Goal: Browse casually: Explore the website without a specific task or goal

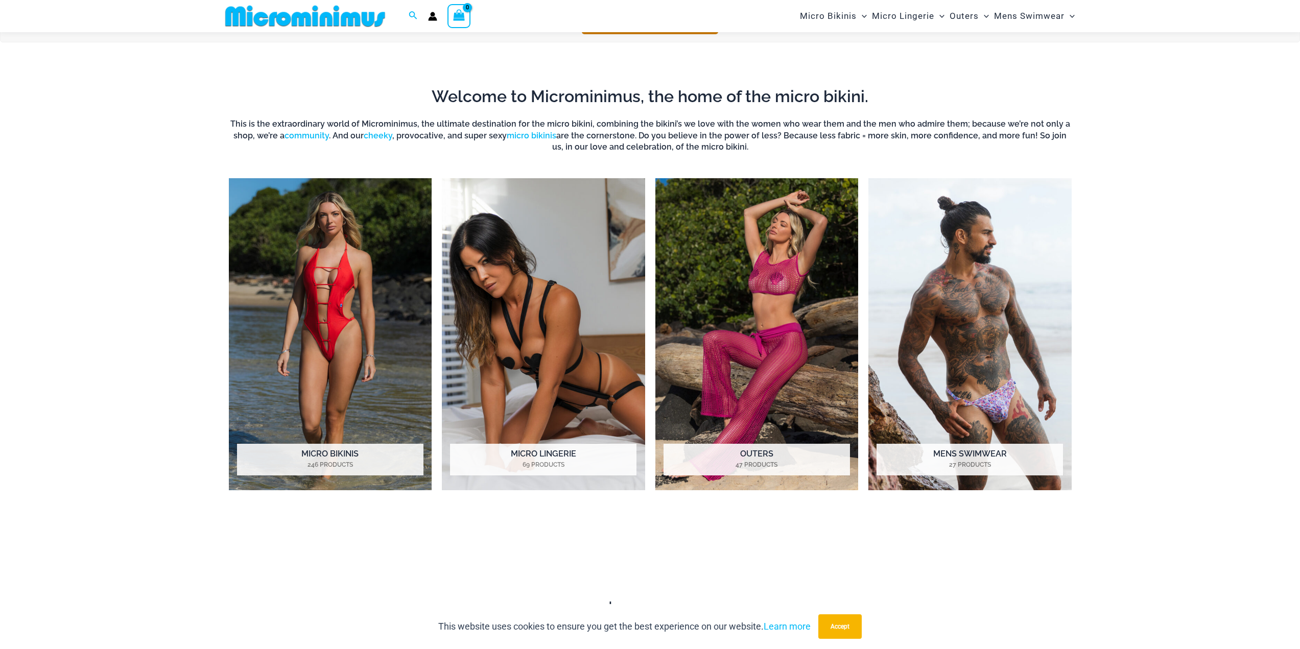
scroll to position [503, 0]
click at [510, 302] on img "Visit product category Micro Lingerie" at bounding box center [543, 334] width 203 height 312
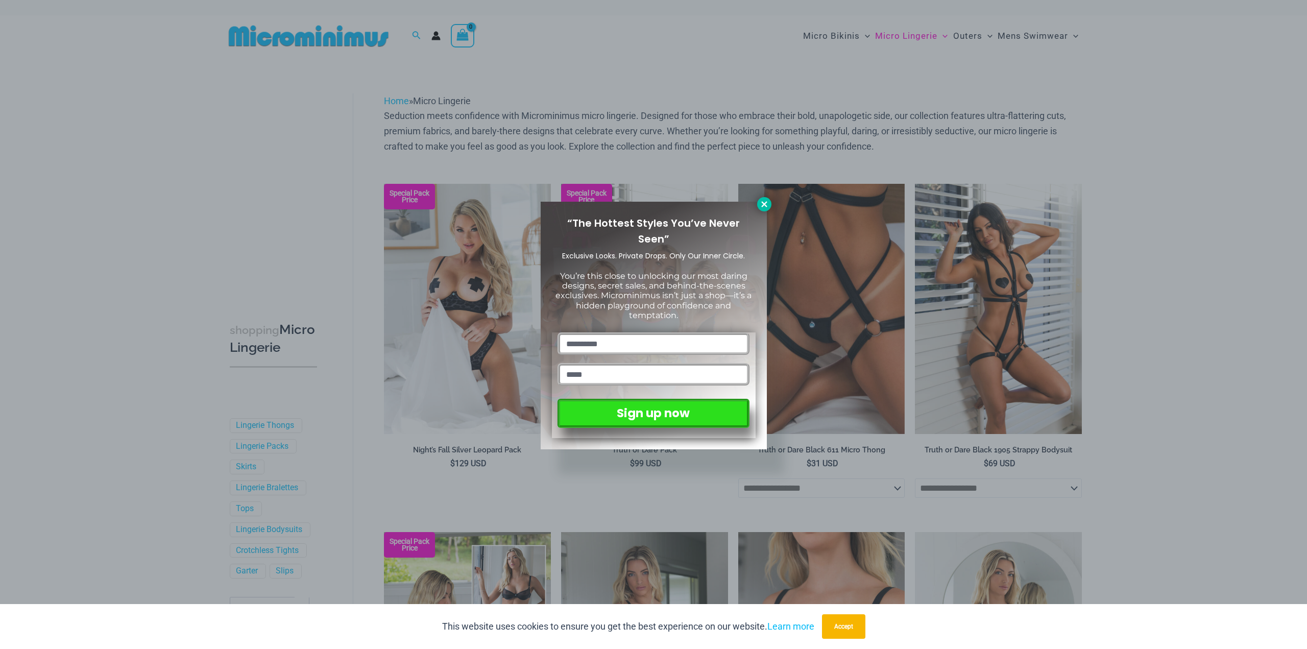
click at [766, 202] on icon at bounding box center [764, 204] width 6 height 6
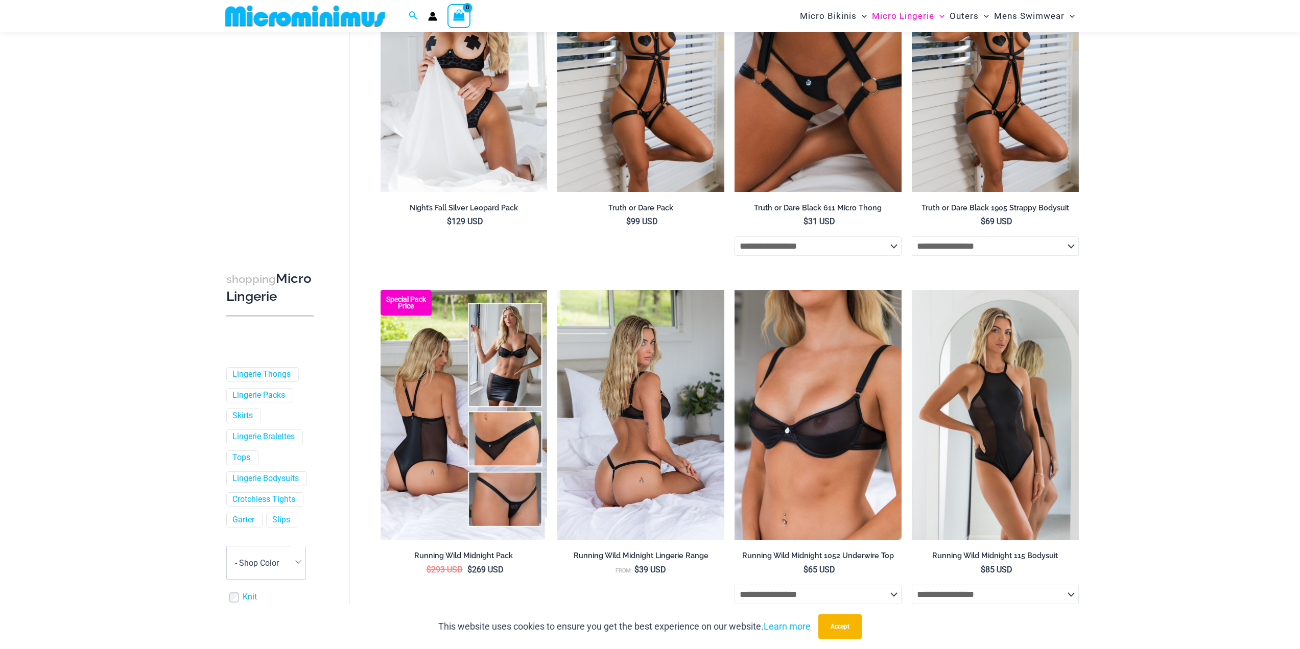
scroll to position [247, 0]
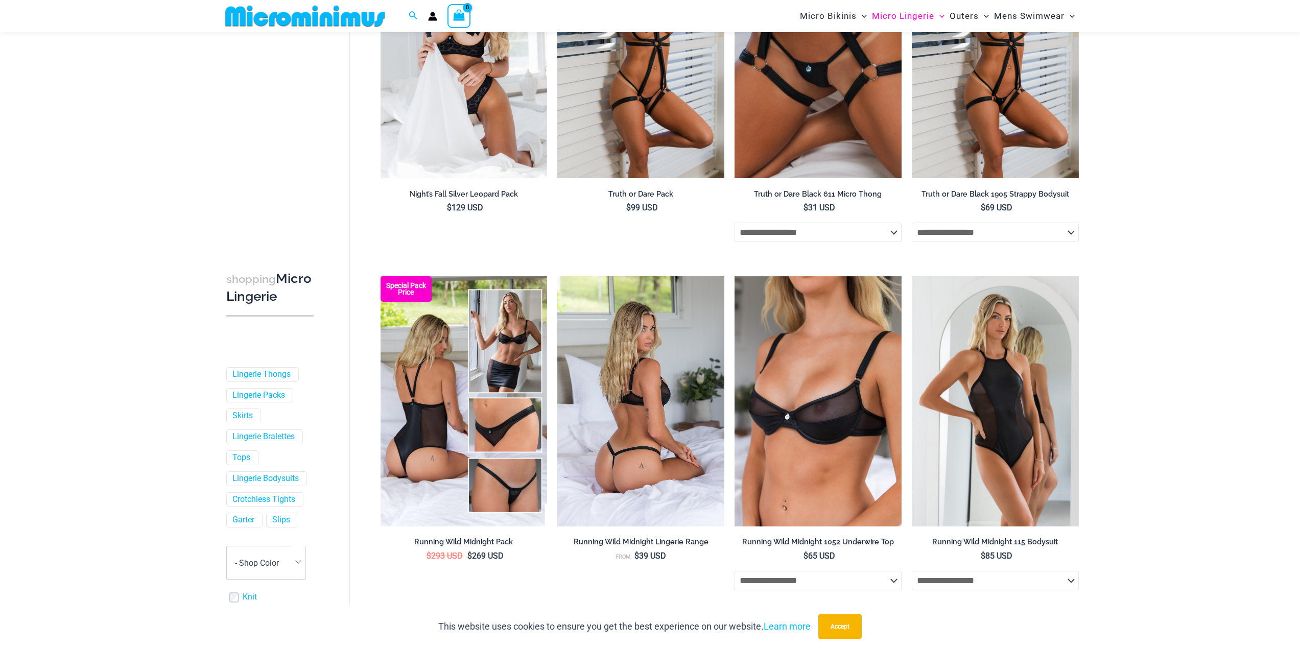
click at [661, 402] on img at bounding box center [640, 401] width 167 height 250
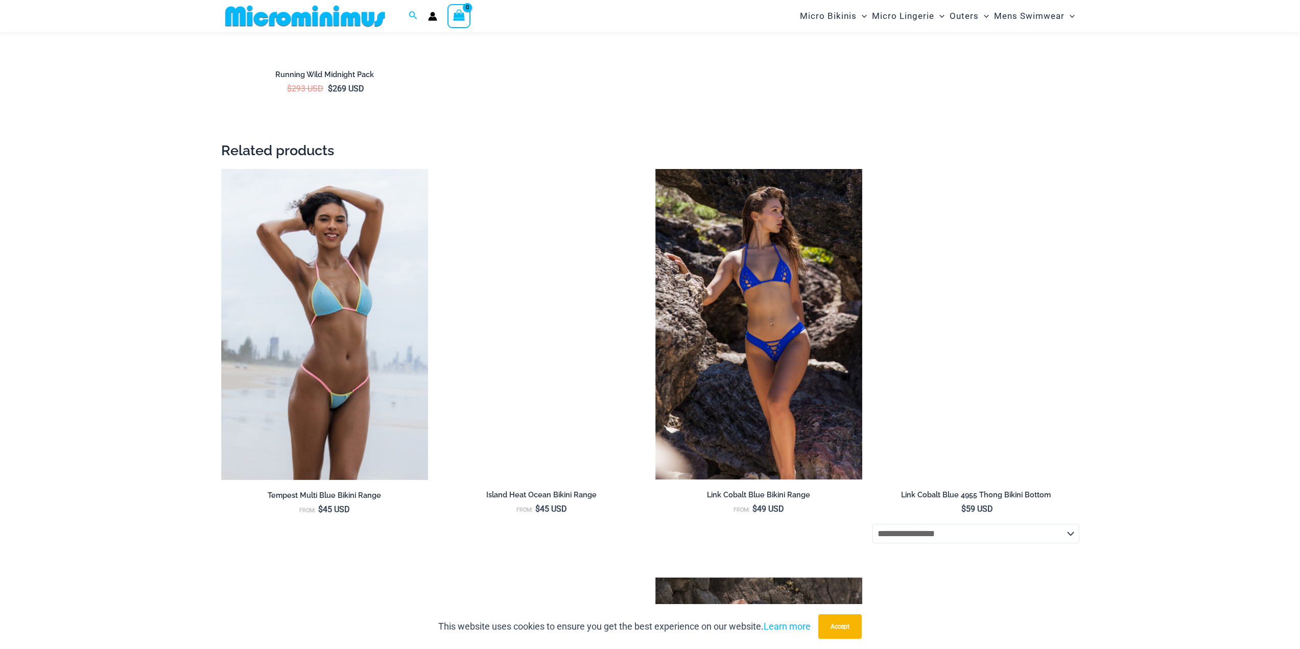
scroll to position [2035, 0]
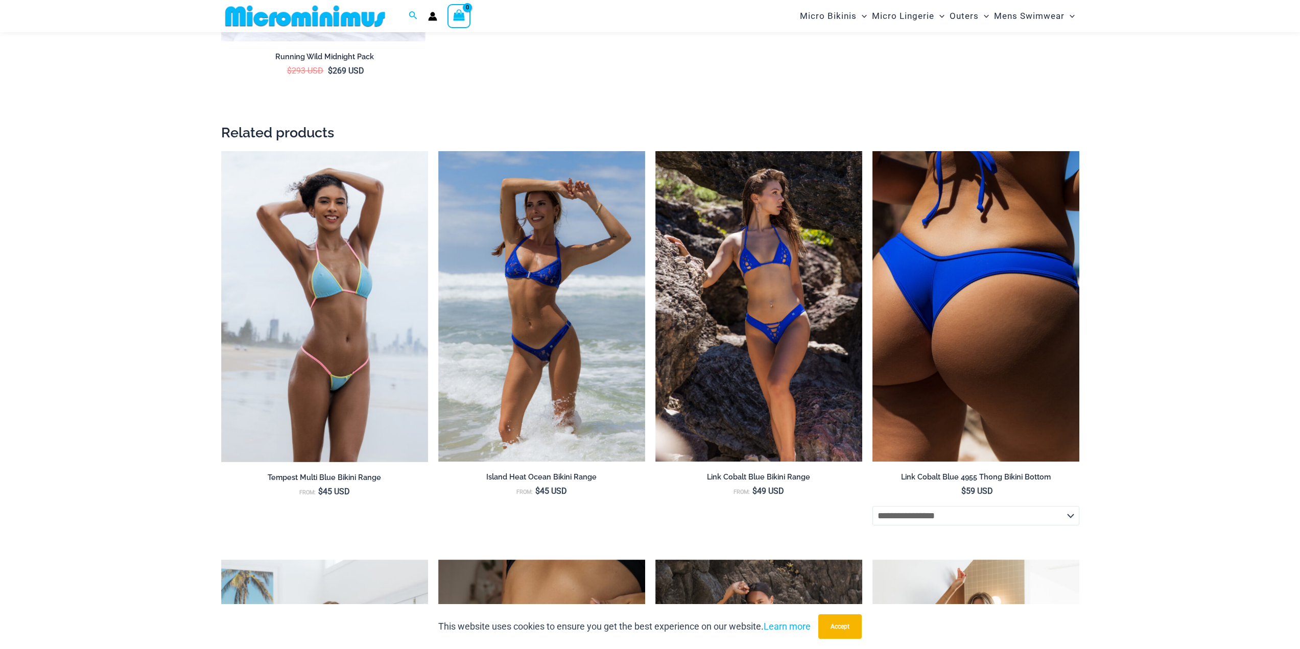
click at [961, 310] on img at bounding box center [975, 306] width 207 height 310
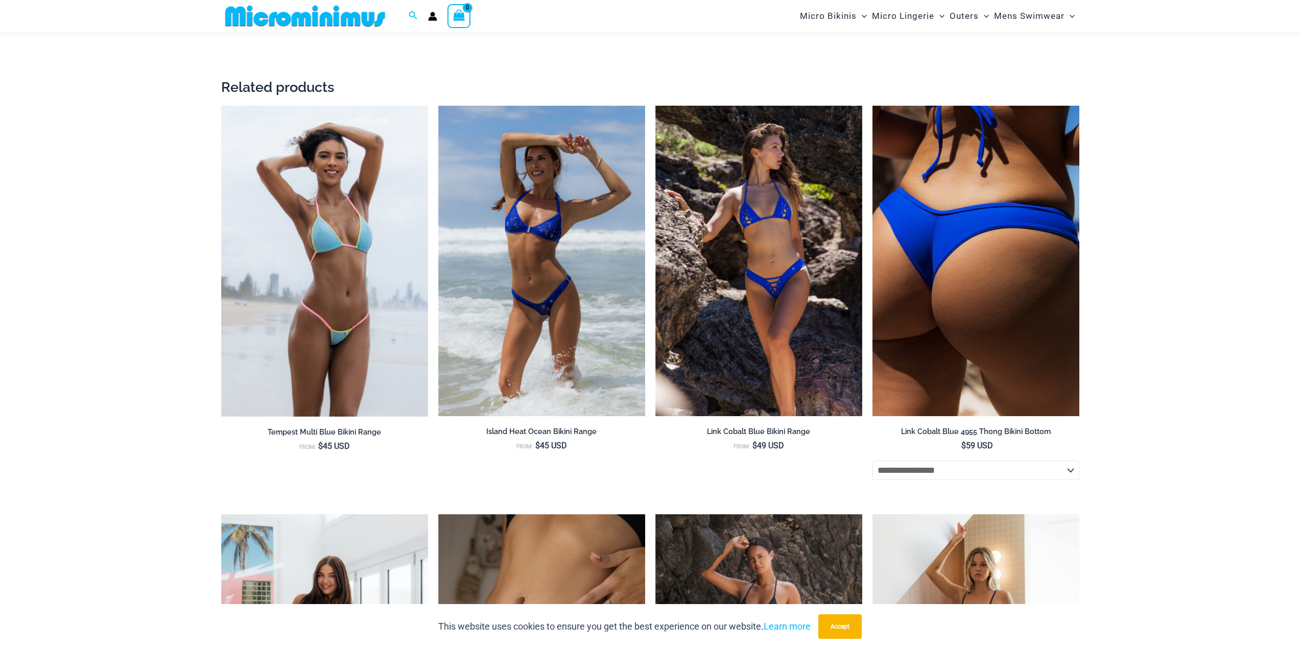
scroll to position [2283, 0]
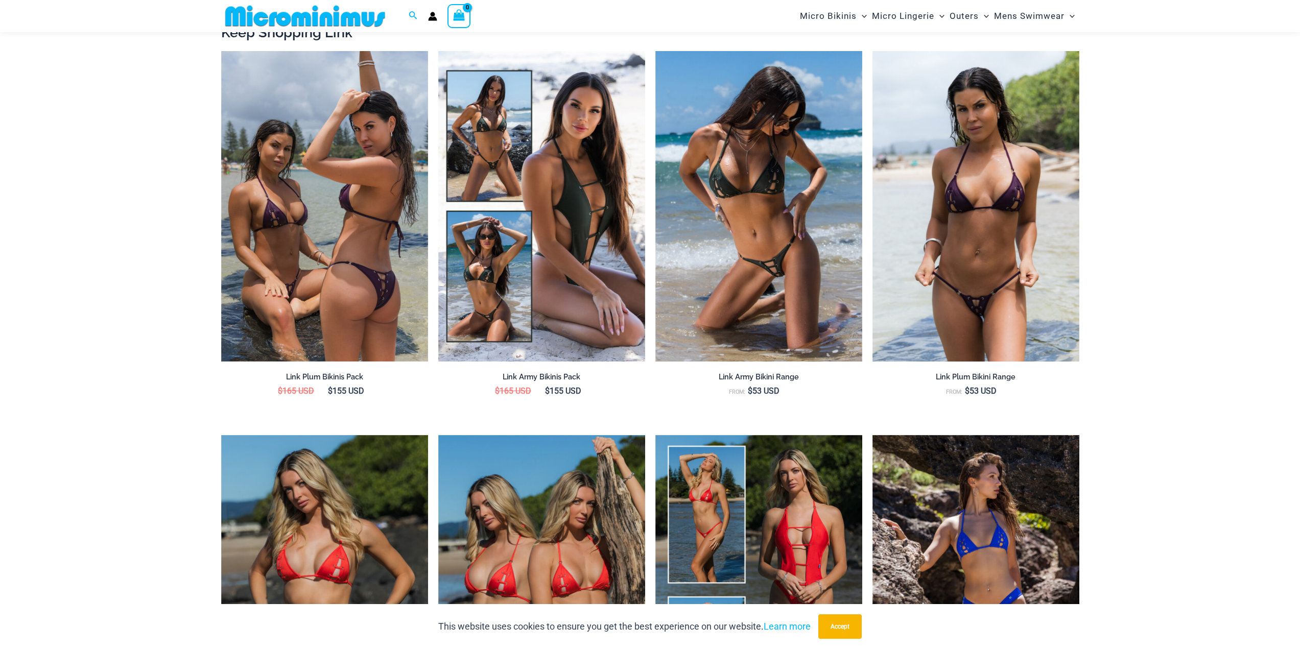
scroll to position [1166, 0]
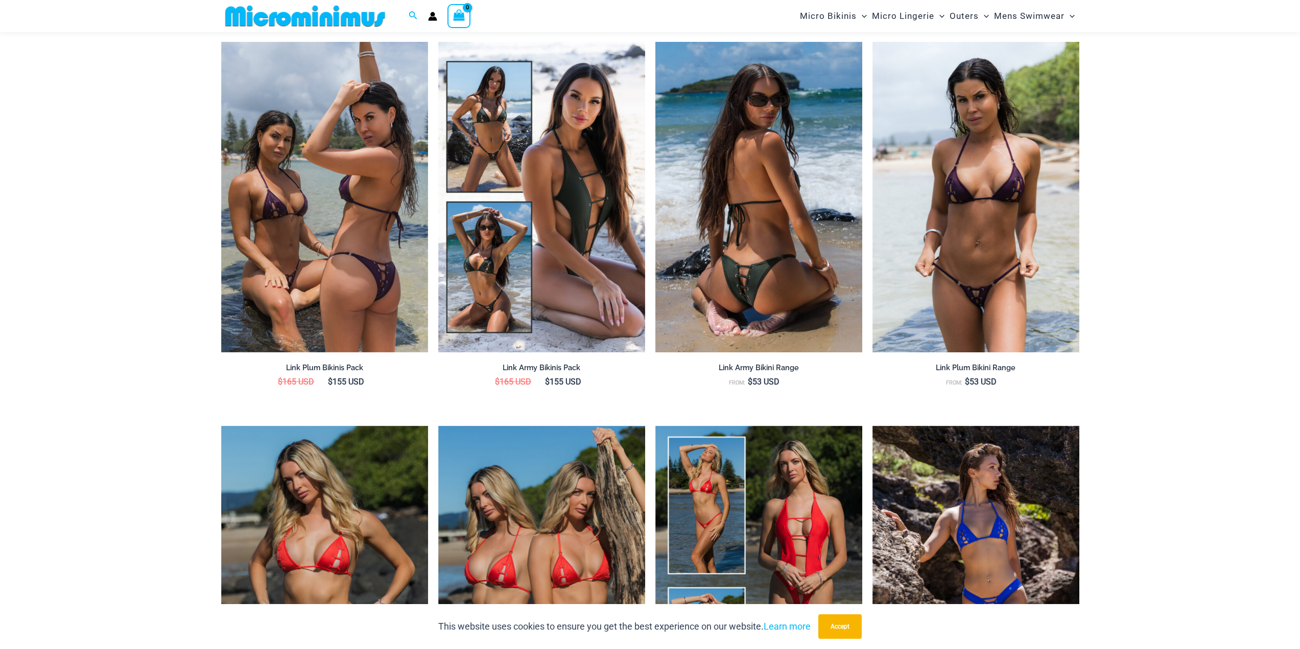
click at [753, 295] on img at bounding box center [758, 197] width 207 height 310
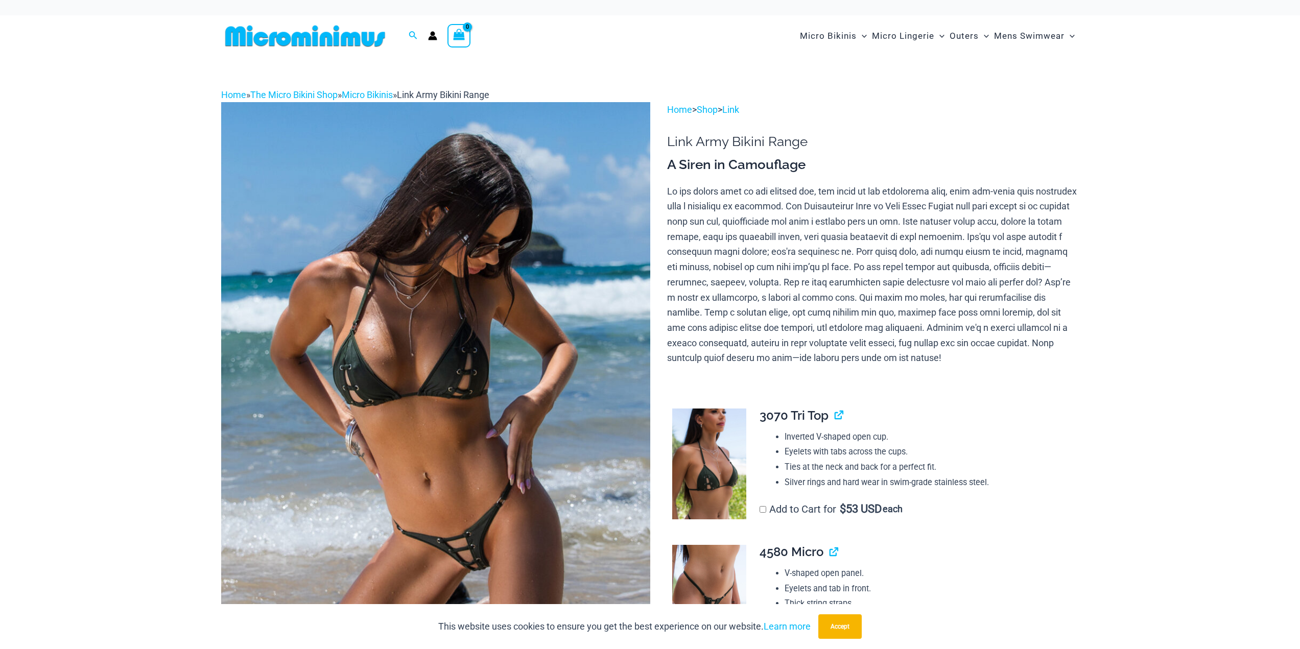
click at [464, 388] on img at bounding box center [435, 423] width 429 height 643
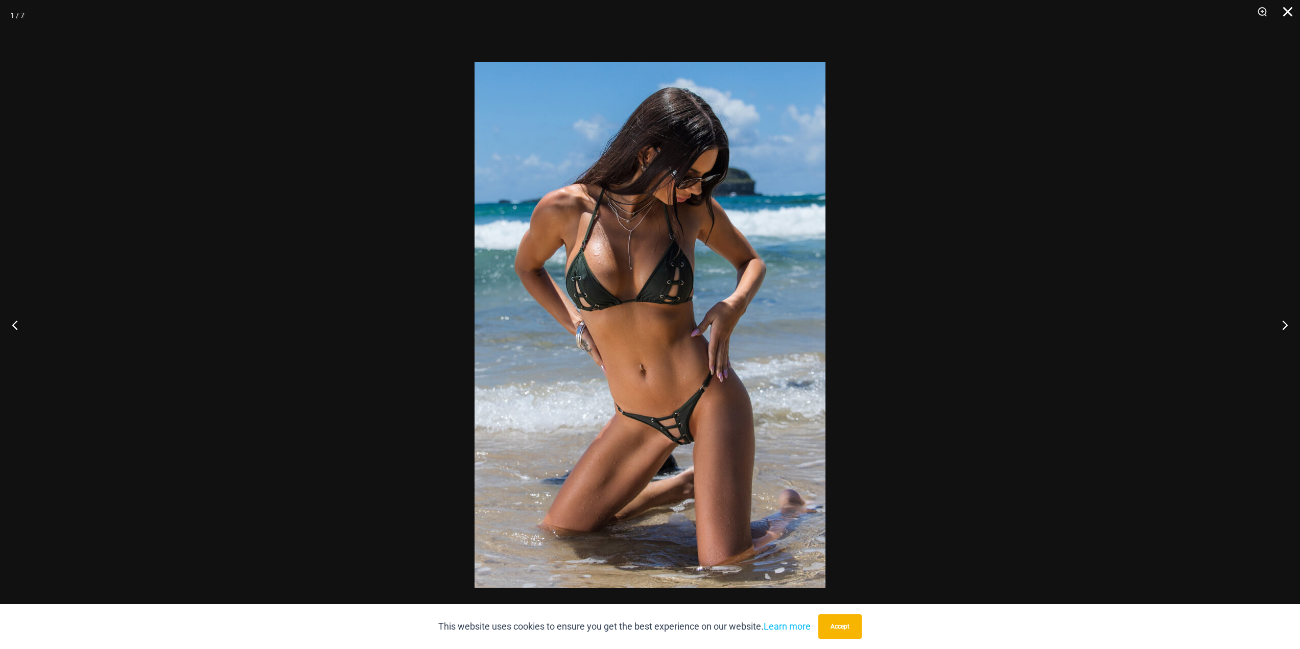
click at [1289, 13] on button "Close" at bounding box center [1284, 15] width 26 height 31
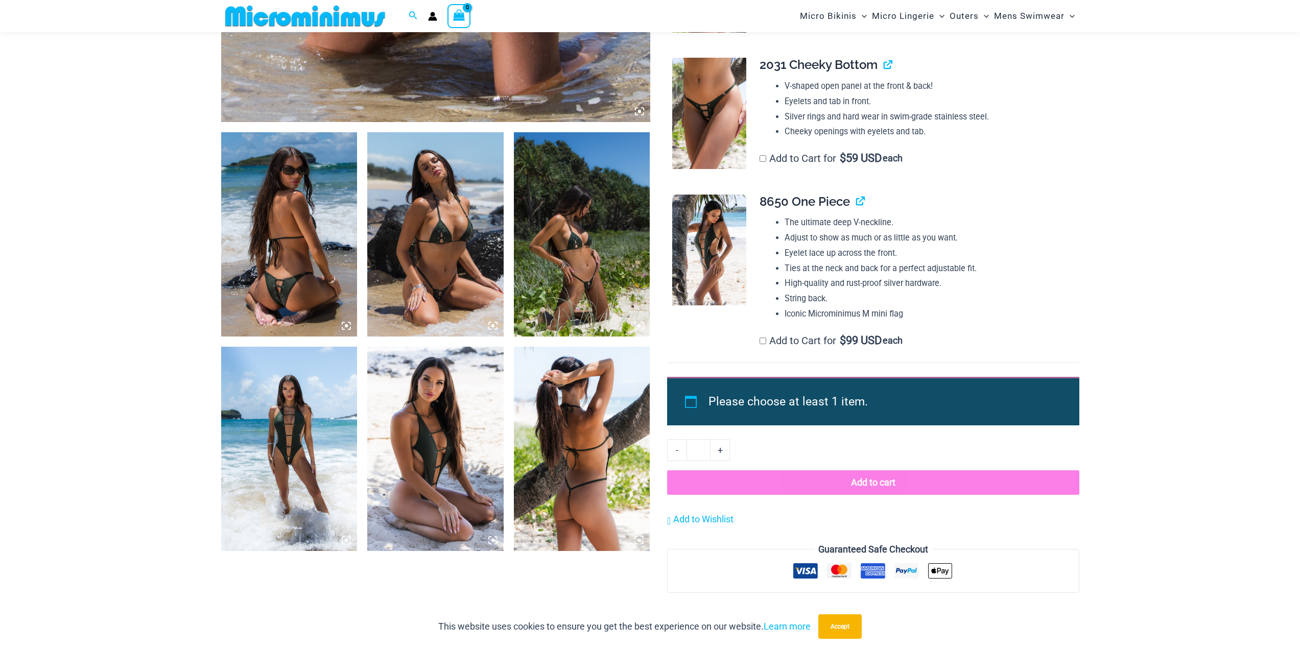
scroll to position [554, 0]
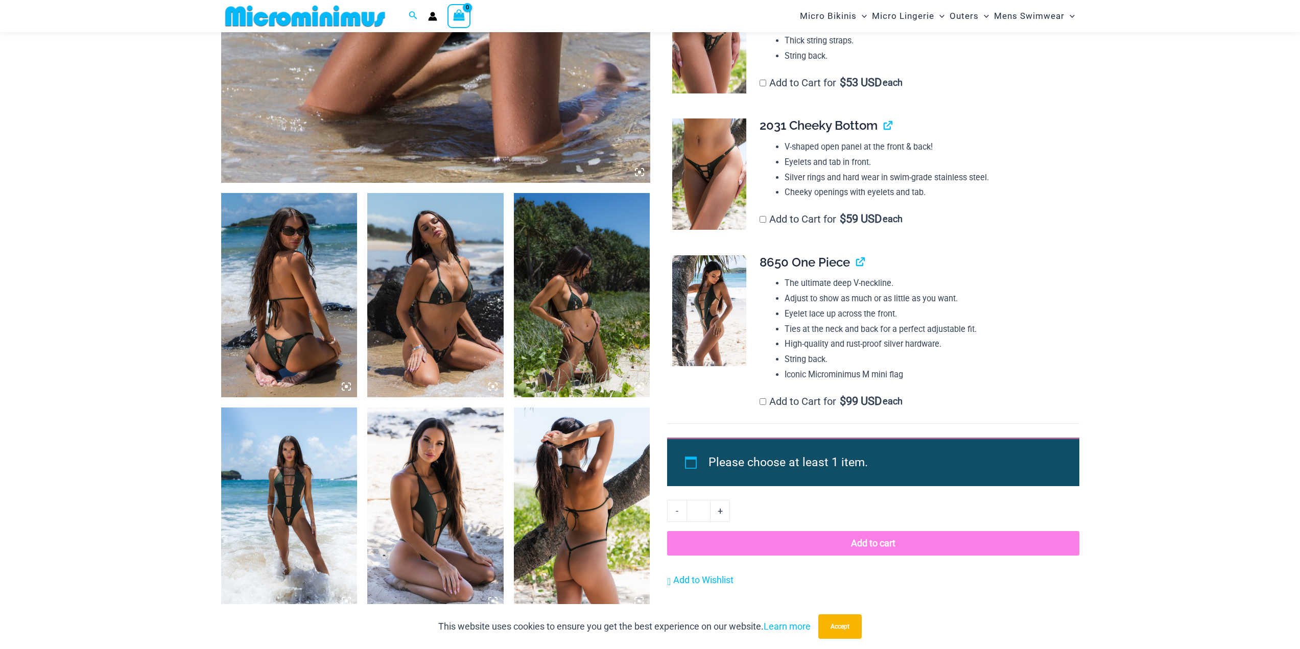
click at [717, 162] on img at bounding box center [709, 173] width 74 height 111
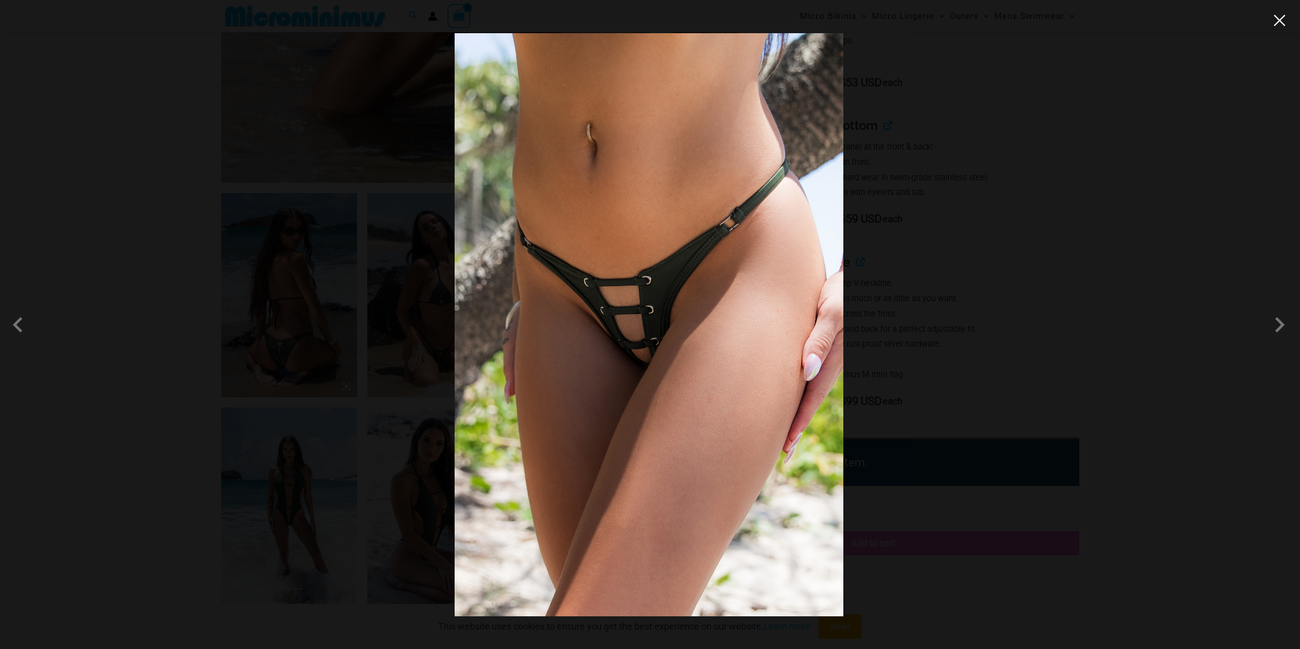
click at [1280, 25] on button "Close" at bounding box center [1278, 20] width 15 height 15
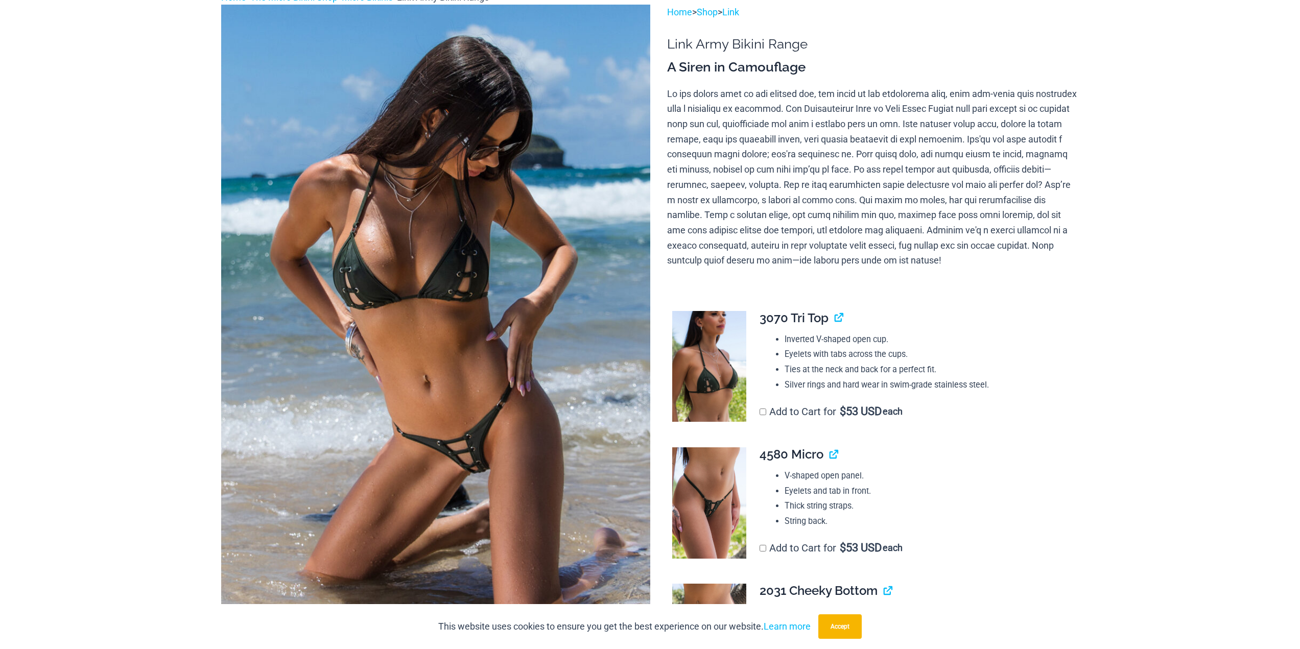
scroll to position [0, 0]
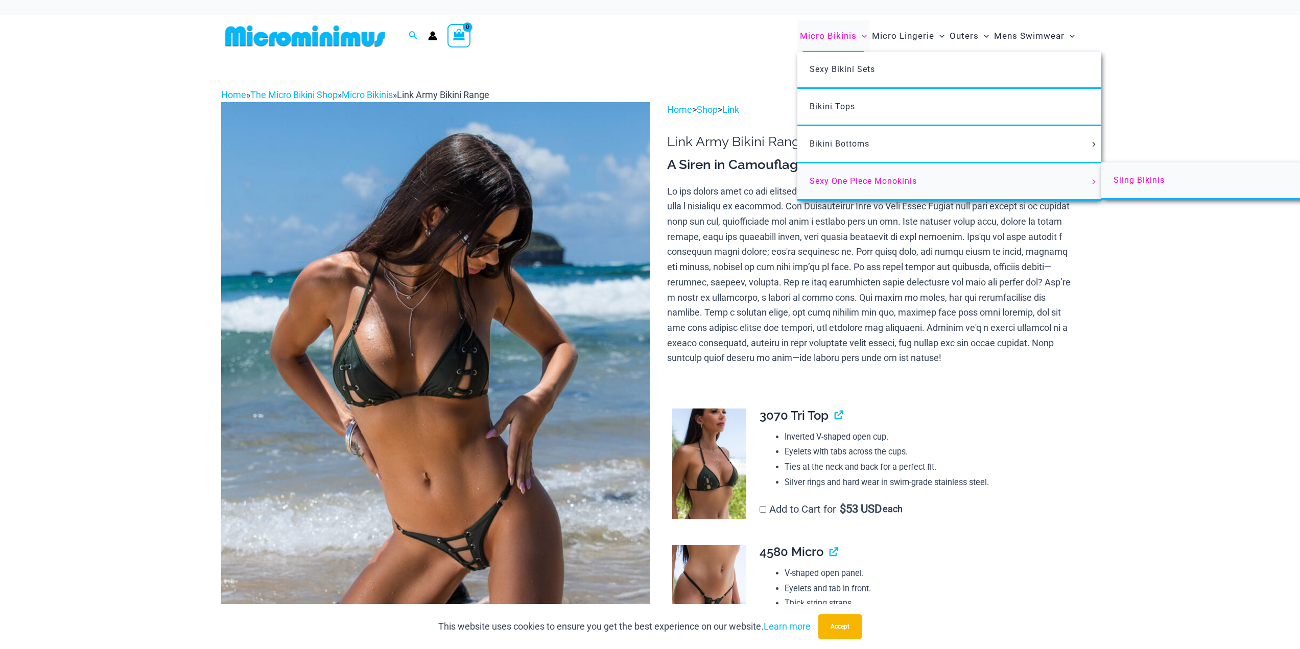
click at [1146, 178] on span "Sling Bikinis" at bounding box center [1138, 180] width 51 height 10
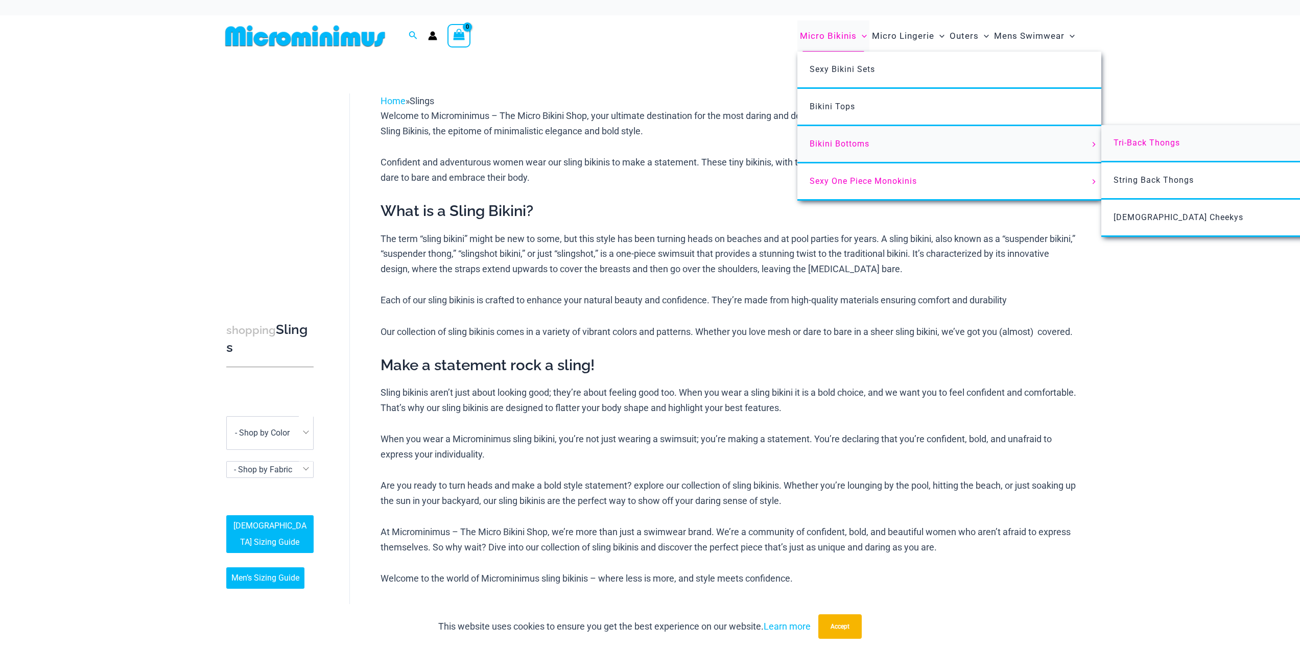
click at [1139, 141] on span "Tri-Back Thongs" at bounding box center [1146, 143] width 66 height 10
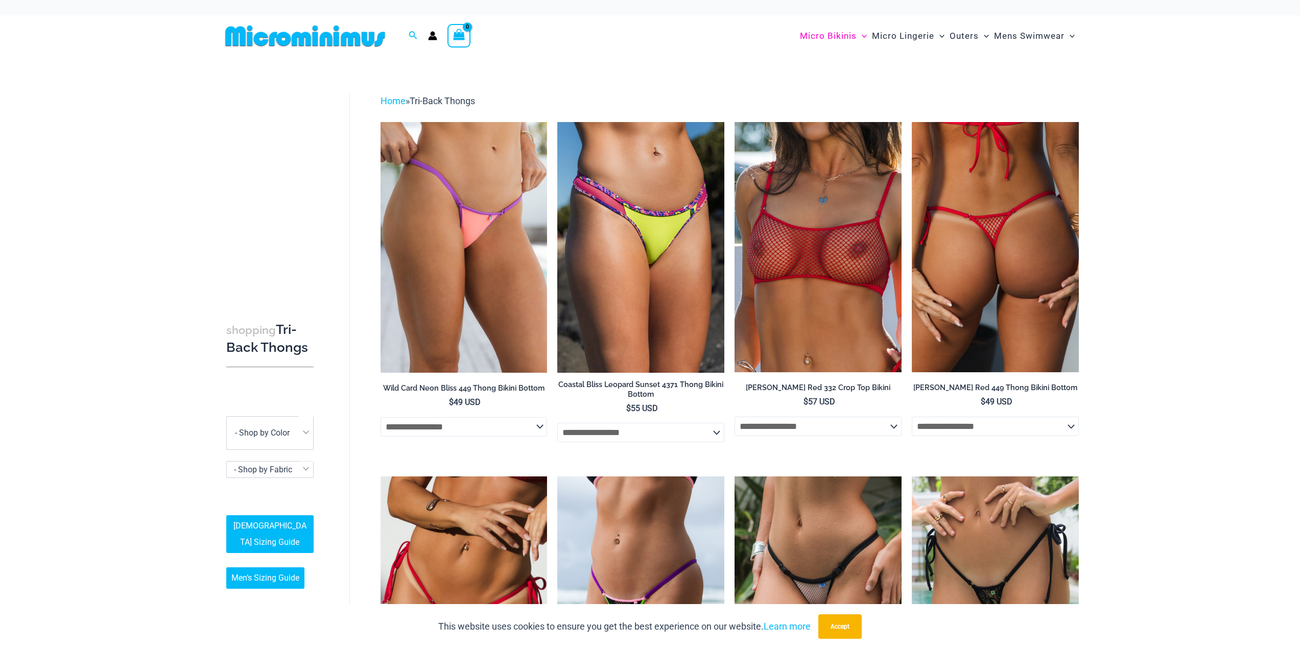
click at [988, 235] on img at bounding box center [994, 247] width 167 height 250
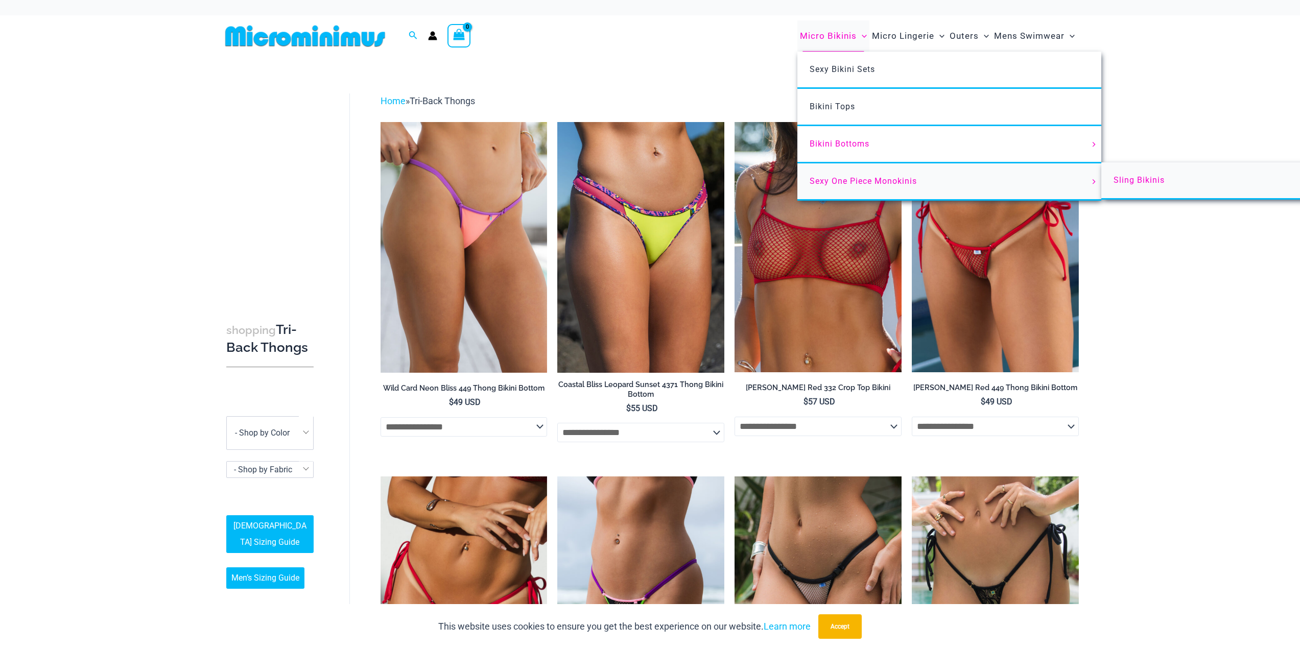
click at [1147, 180] on span "Sling Bikinis" at bounding box center [1138, 180] width 51 height 10
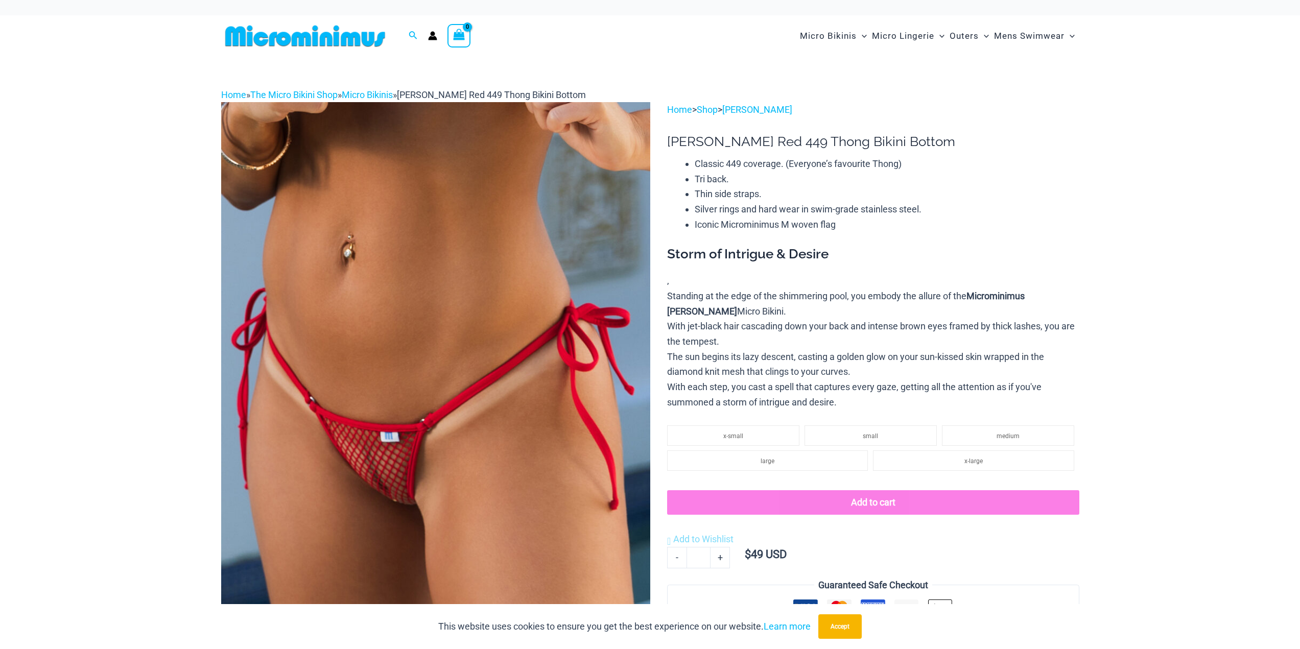
click at [381, 446] on img at bounding box center [435, 423] width 429 height 643
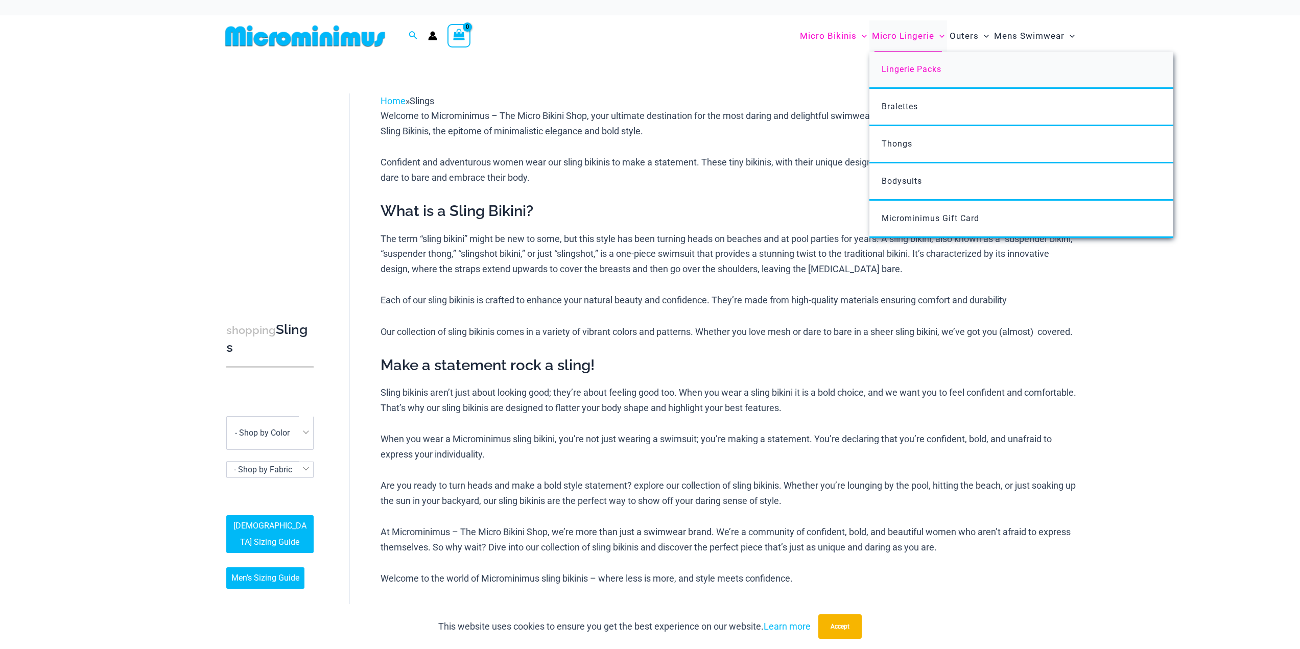
click at [900, 66] on span "Lingerie Packs" at bounding box center [911, 69] width 60 height 10
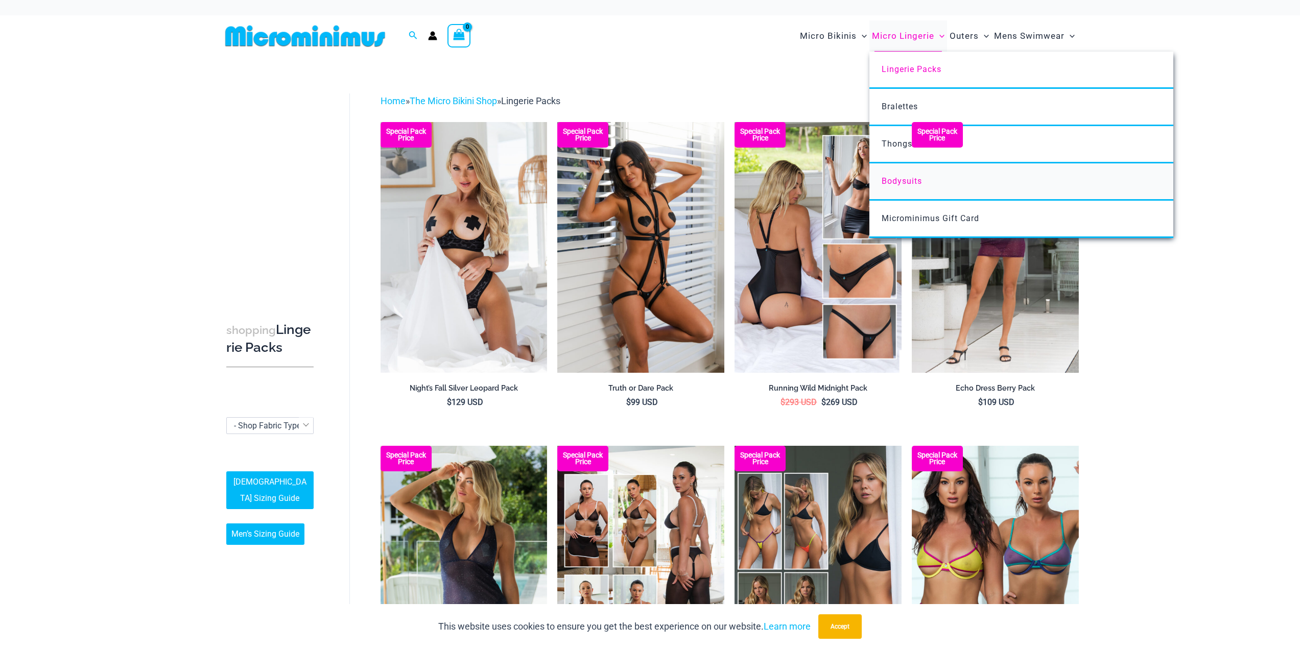
click at [913, 183] on span "Bodysuits" at bounding box center [901, 181] width 40 height 10
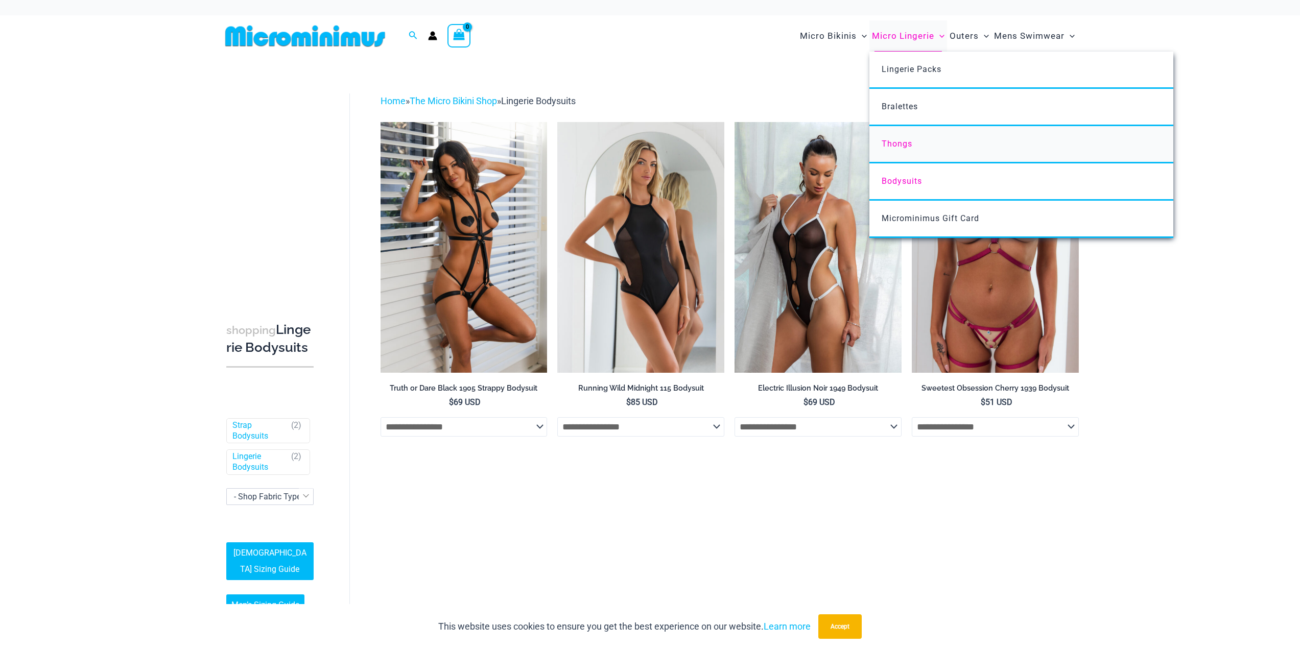
click at [899, 144] on span "Thongs" at bounding box center [896, 144] width 31 height 10
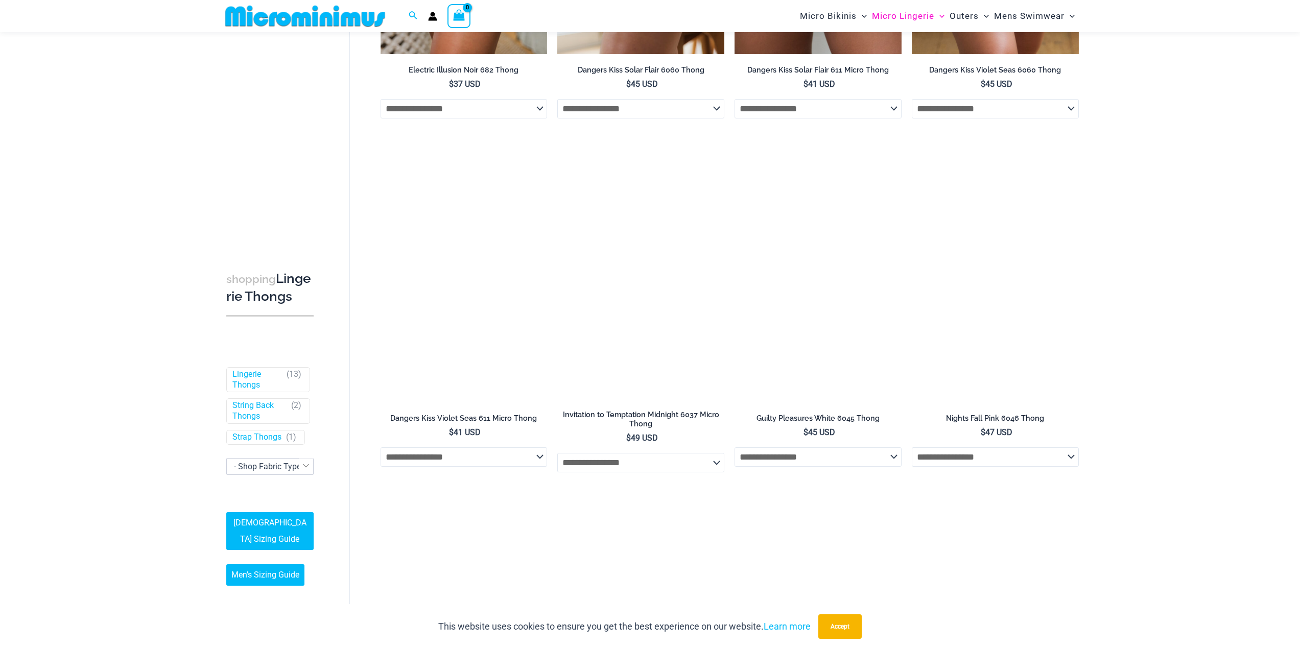
scroll to position [656, 0]
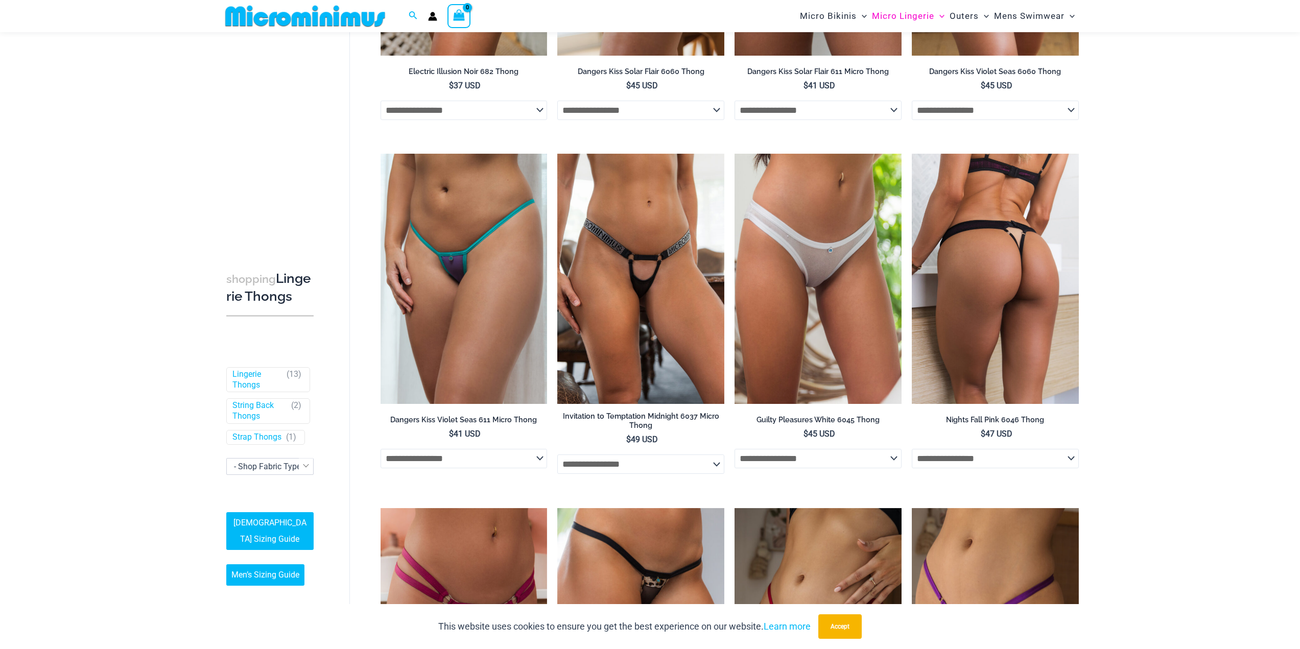
click at [1005, 250] on img at bounding box center [994, 279] width 167 height 250
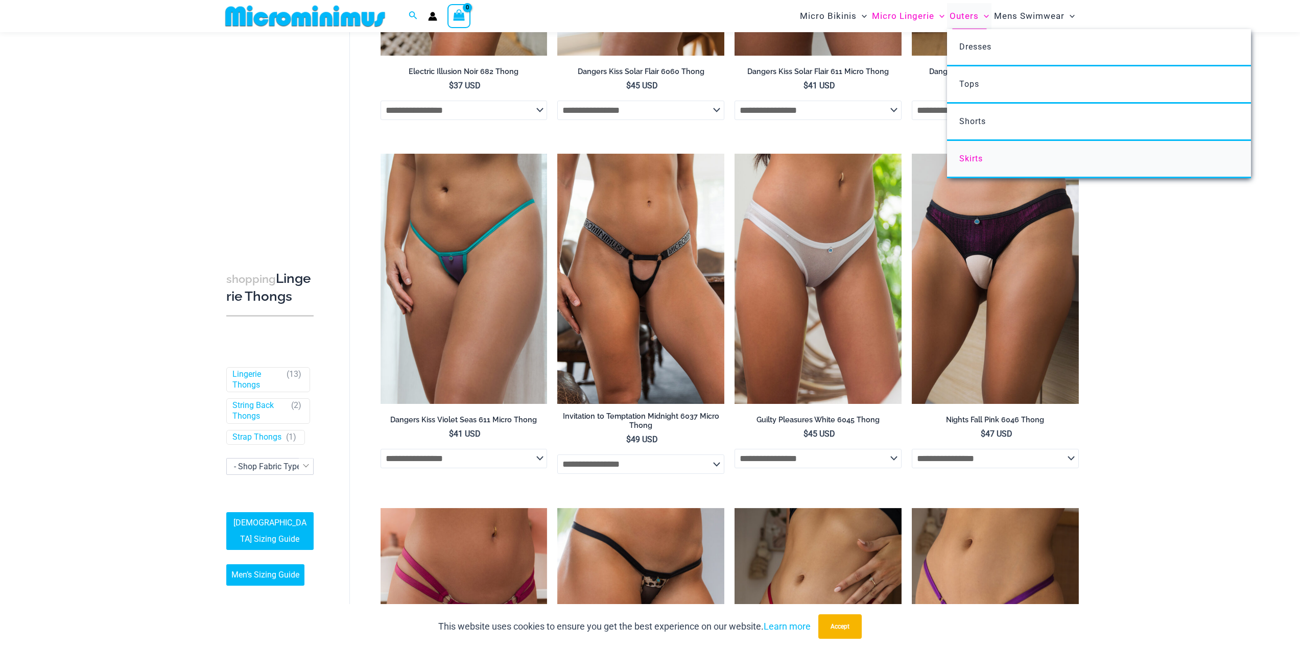
click at [964, 161] on span "Skirts" at bounding box center [970, 159] width 23 height 10
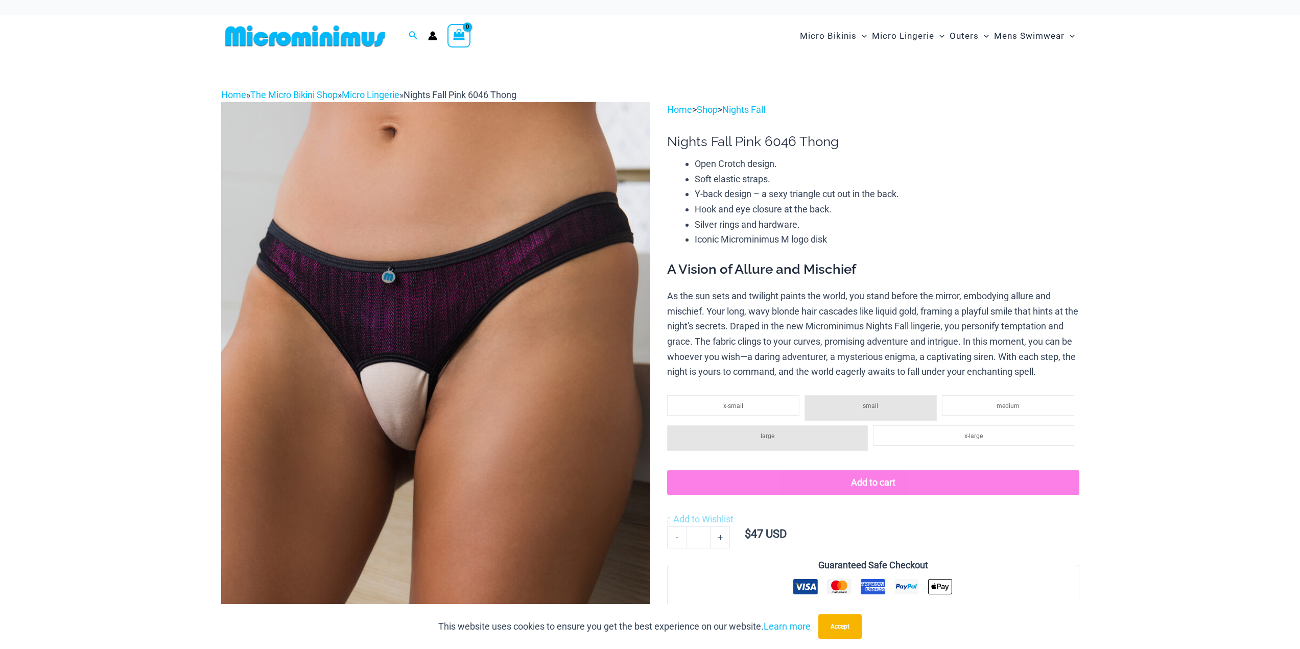
click at [535, 280] on img at bounding box center [435, 423] width 429 height 643
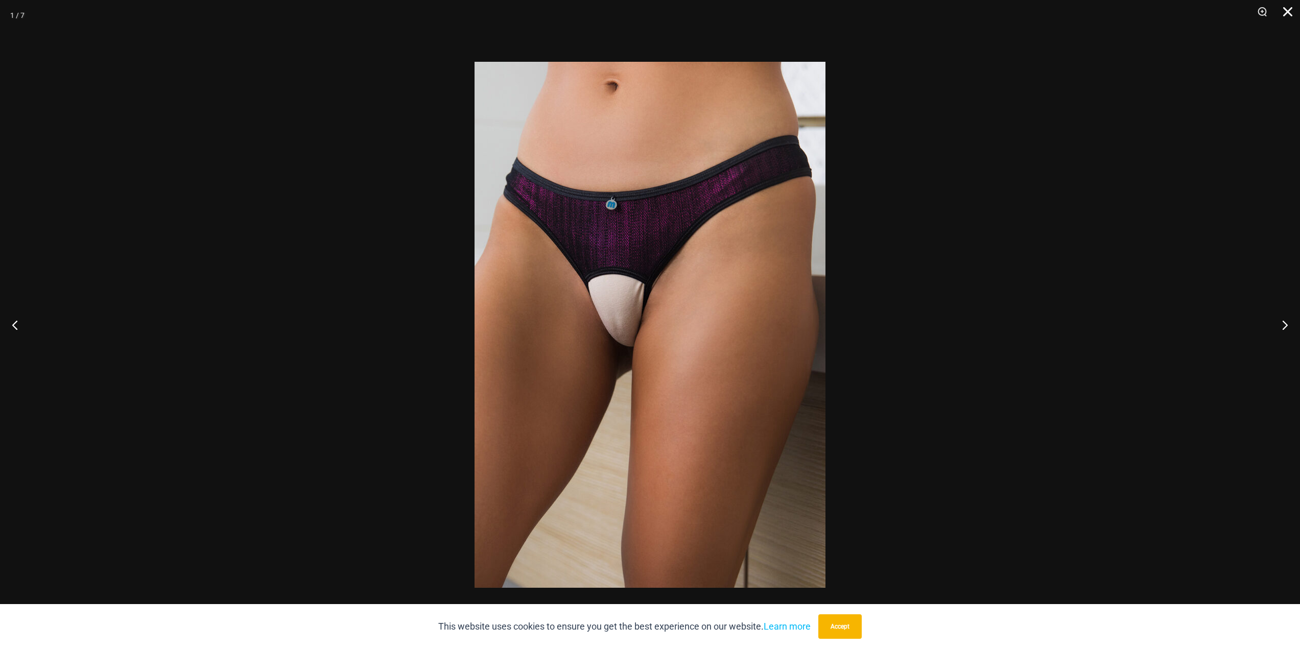
click at [1286, 14] on button "Close" at bounding box center [1284, 15] width 26 height 31
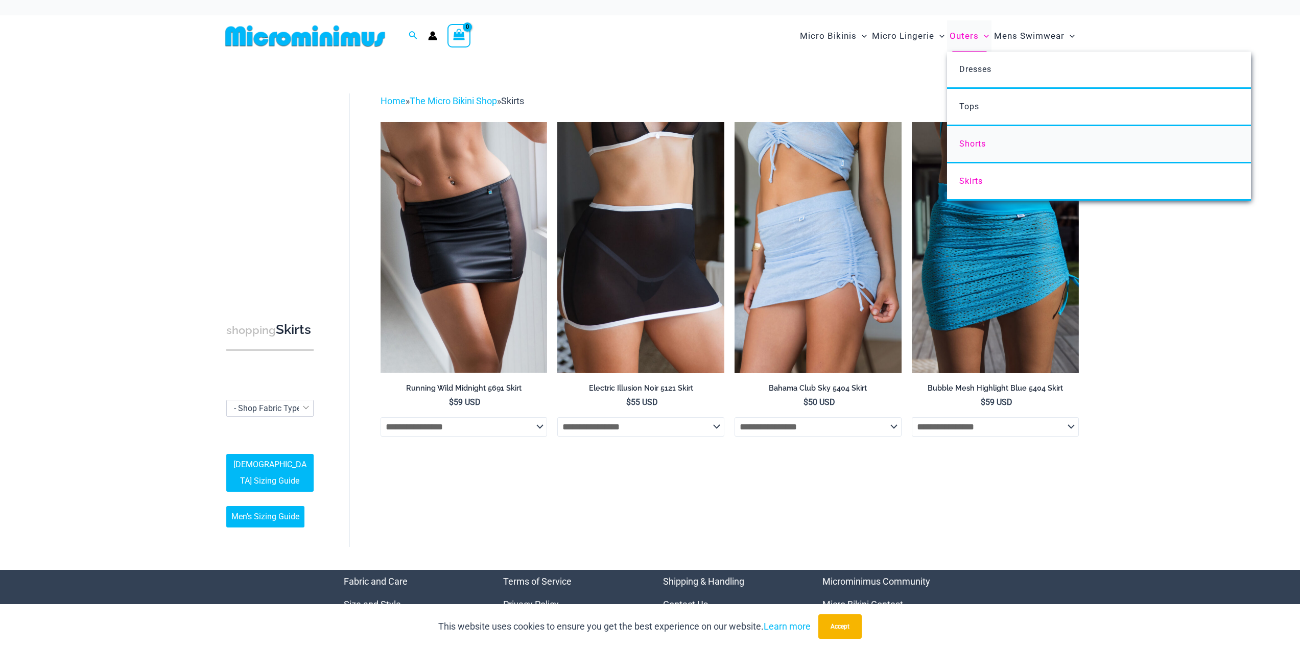
click at [971, 145] on span "Shorts" at bounding box center [972, 144] width 27 height 10
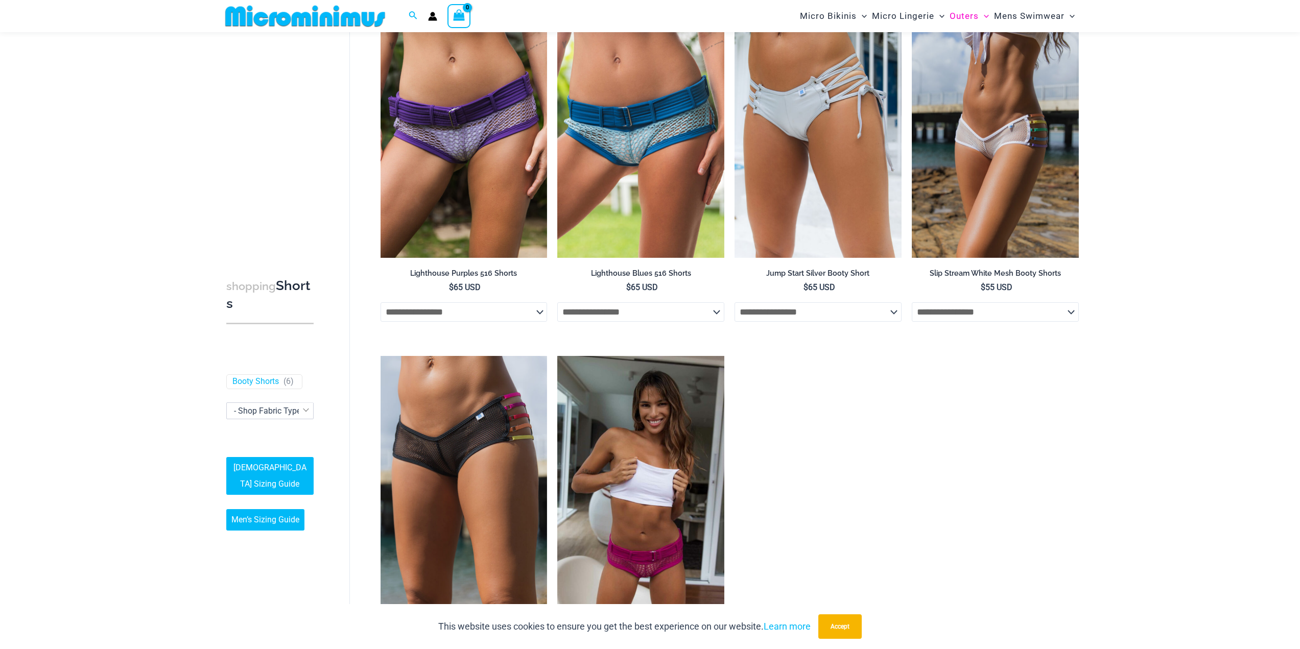
scroll to position [145, 0]
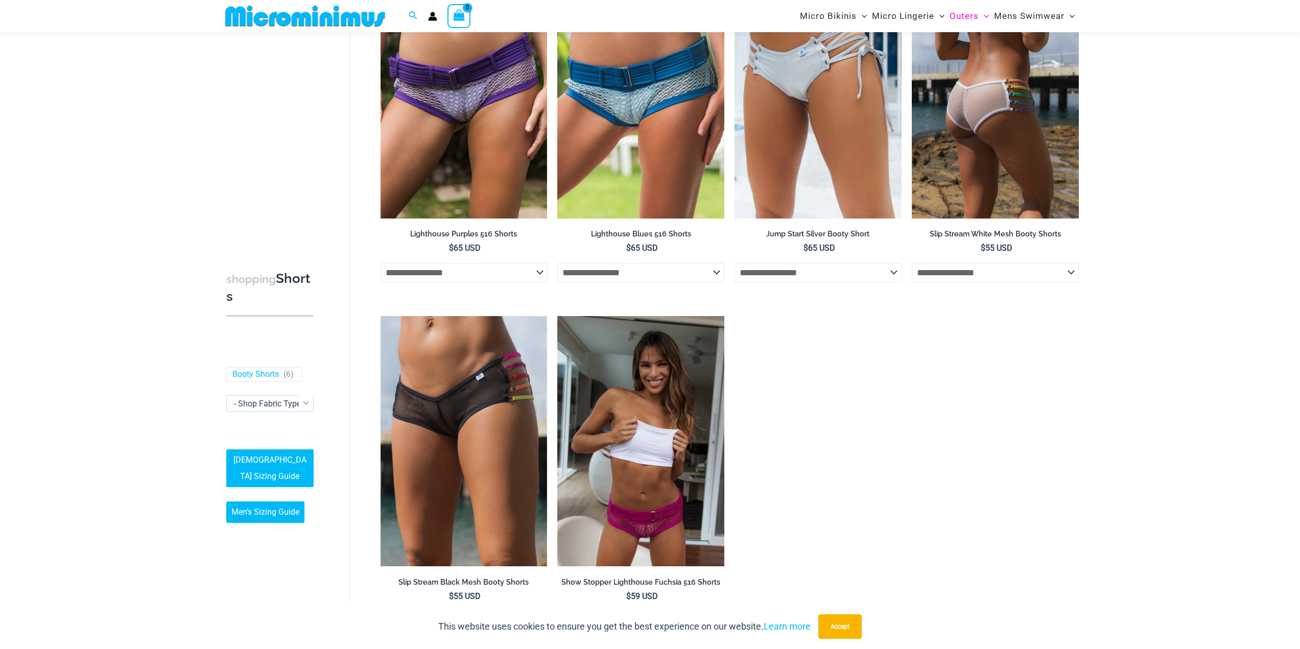
click at [982, 117] on img at bounding box center [994, 93] width 167 height 250
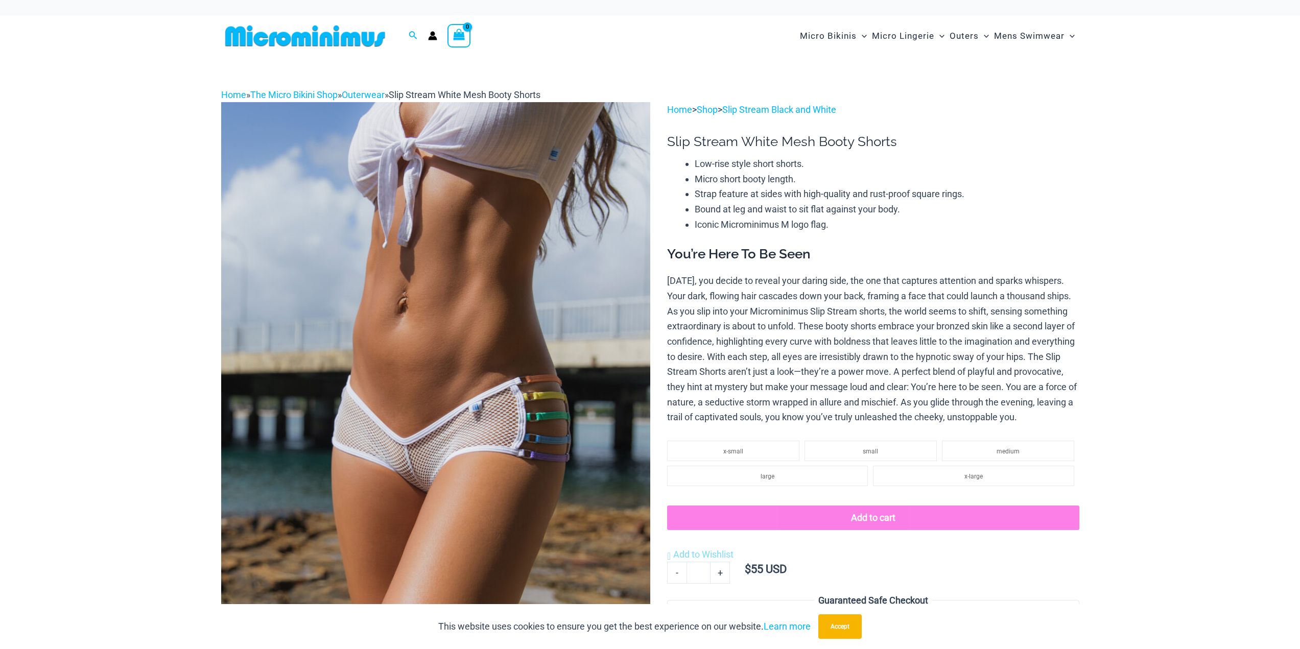
click at [556, 346] on img at bounding box center [435, 423] width 429 height 643
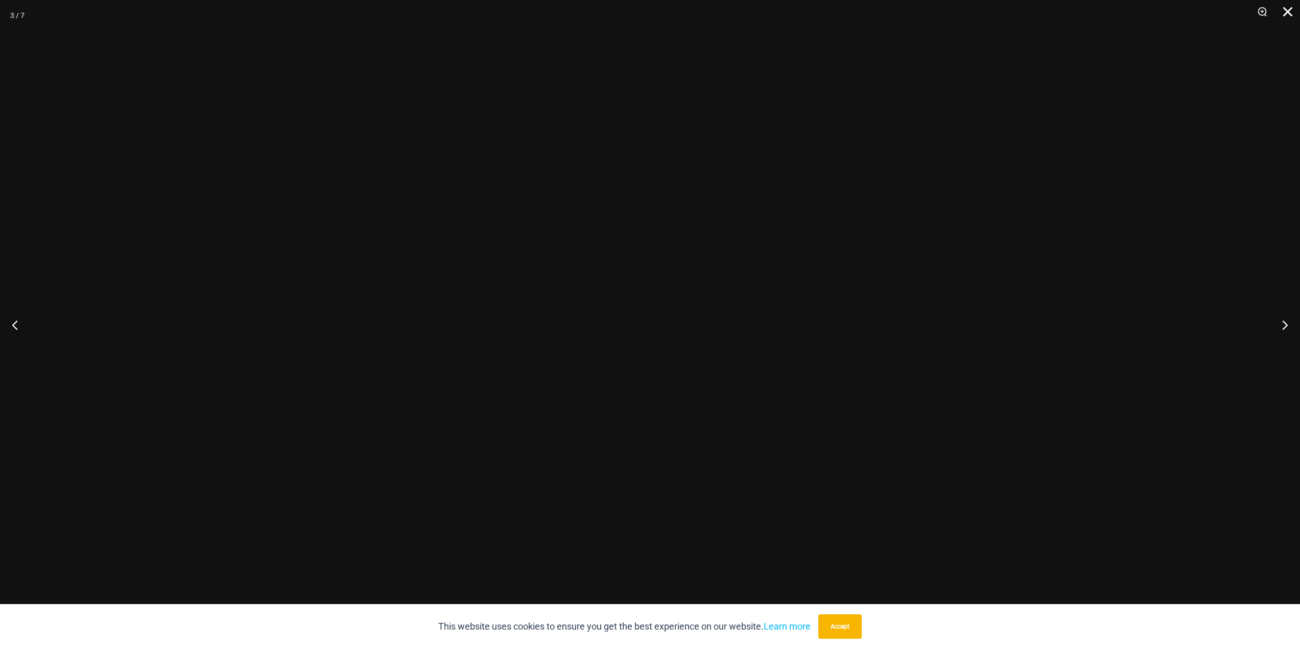
click at [1289, 10] on button "Close" at bounding box center [1284, 15] width 26 height 31
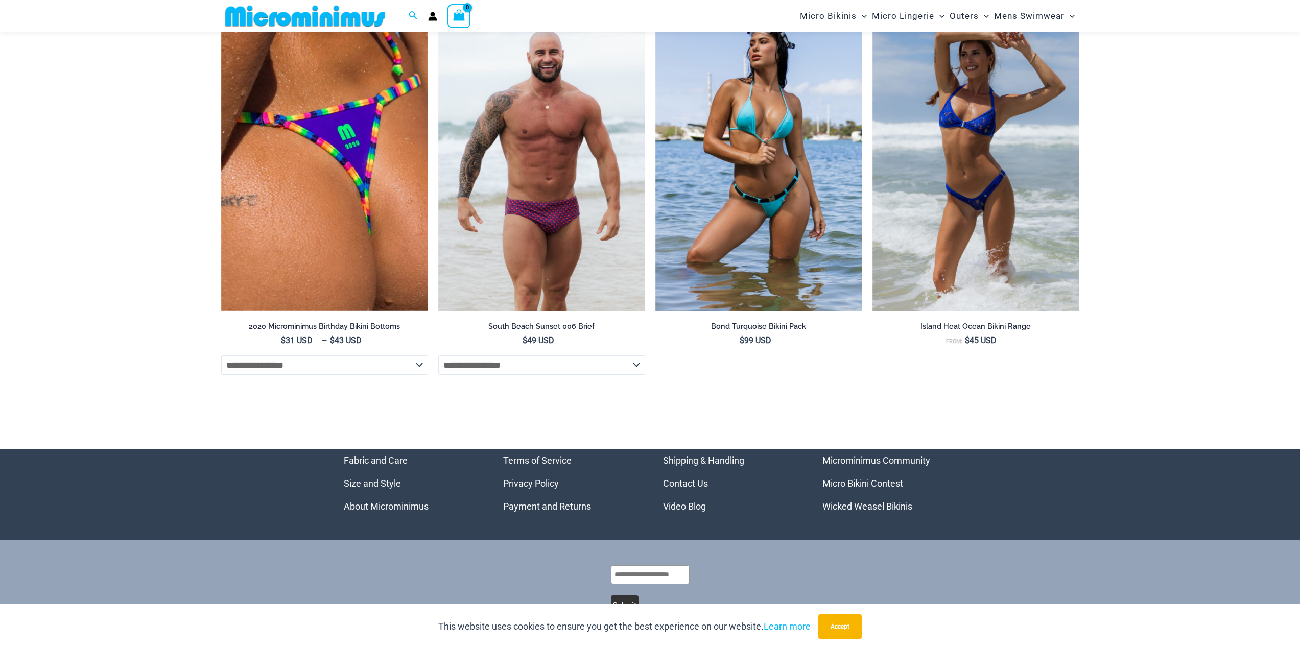
scroll to position [3091, 0]
